Goal: Use online tool/utility: Utilize a website feature to perform a specific function

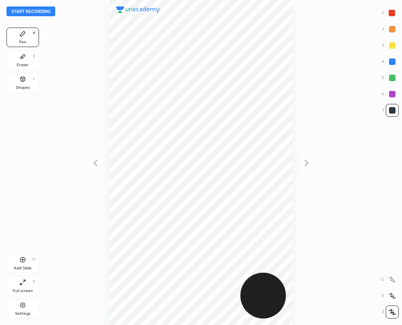
scroll to position [325, 272]
click at [22, 61] on div "Eraser E" at bounding box center [22, 59] width 32 height 19
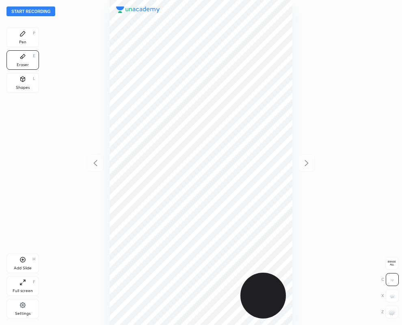
click at [387, 262] on span "Erase all" at bounding box center [391, 263] width 12 height 6
click at [22, 37] on icon at bounding box center [22, 33] width 6 height 6
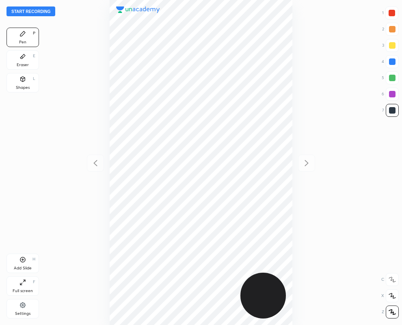
drag, startPoint x: 24, startPoint y: 61, endPoint x: 67, endPoint y: 69, distance: 44.2
click at [23, 61] on div "Eraser E" at bounding box center [22, 59] width 32 height 19
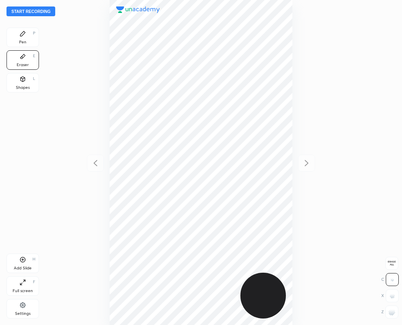
click at [397, 316] on div at bounding box center [391, 312] width 13 height 13
click at [20, 35] on icon at bounding box center [22, 33] width 5 height 5
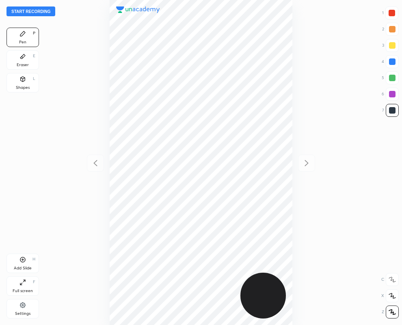
drag, startPoint x: 392, startPoint y: 12, endPoint x: 319, endPoint y: 32, distance: 75.6
click at [392, 13] on div at bounding box center [391, 13] width 6 height 6
drag, startPoint x: 385, startPoint y: 117, endPoint x: 368, endPoint y: 114, distance: 16.9
click at [386, 118] on div "1 2 3 4 5 6 7" at bounding box center [389, 63] width 17 height 114
click at [23, 62] on div "Eraser E" at bounding box center [22, 59] width 32 height 19
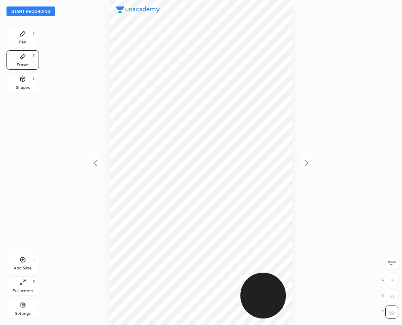
click at [24, 40] on div "Pen" at bounding box center [22, 42] width 7 height 4
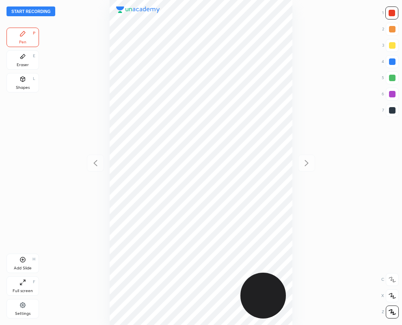
drag, startPoint x: 390, startPoint y: 110, endPoint x: 401, endPoint y: 153, distance: 45.3
click at [389, 109] on div at bounding box center [392, 110] width 6 height 6
drag, startPoint x: 392, startPoint y: 13, endPoint x: 345, endPoint y: 23, distance: 47.7
click at [392, 14] on div at bounding box center [391, 13] width 6 height 6
click at [392, 113] on div at bounding box center [392, 110] width 6 height 6
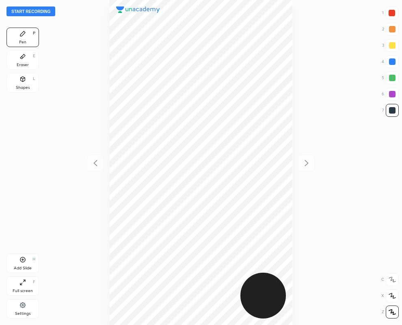
click at [392, 13] on div at bounding box center [391, 13] width 6 height 6
click at [392, 112] on div at bounding box center [392, 110] width 6 height 6
click at [393, 112] on div at bounding box center [392, 110] width 6 height 6
click at [392, 14] on div at bounding box center [391, 13] width 6 height 6
drag, startPoint x: 391, startPoint y: 93, endPoint x: 387, endPoint y: 97, distance: 5.2
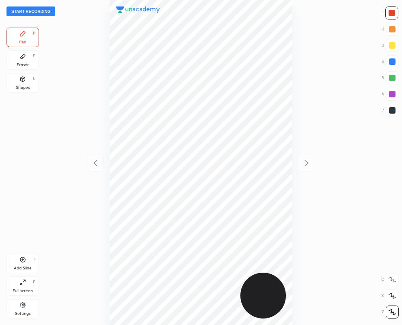
click at [391, 95] on div at bounding box center [392, 94] width 6 height 6
click at [28, 11] on button "Start recording" at bounding box center [30, 11] width 49 height 10
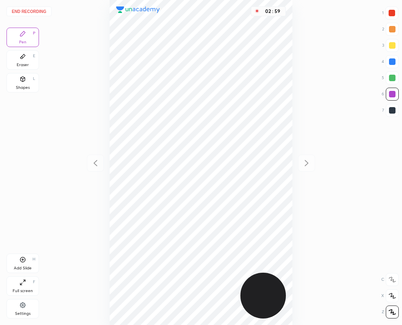
click at [41, 9] on button "End recording" at bounding box center [28, 11] width 45 height 10
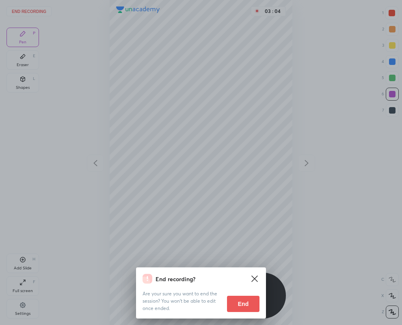
click at [254, 303] on button "End" at bounding box center [243, 304] width 32 height 16
